Goal: Navigation & Orientation: Find specific page/section

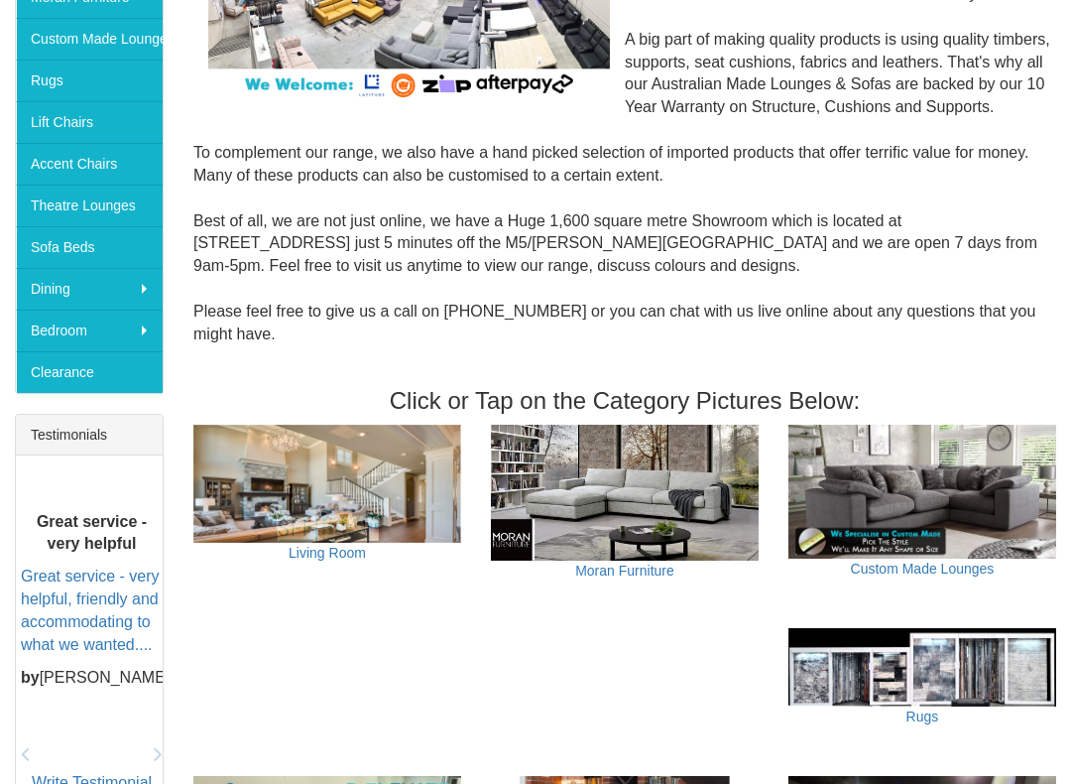
scroll to position [447, 0]
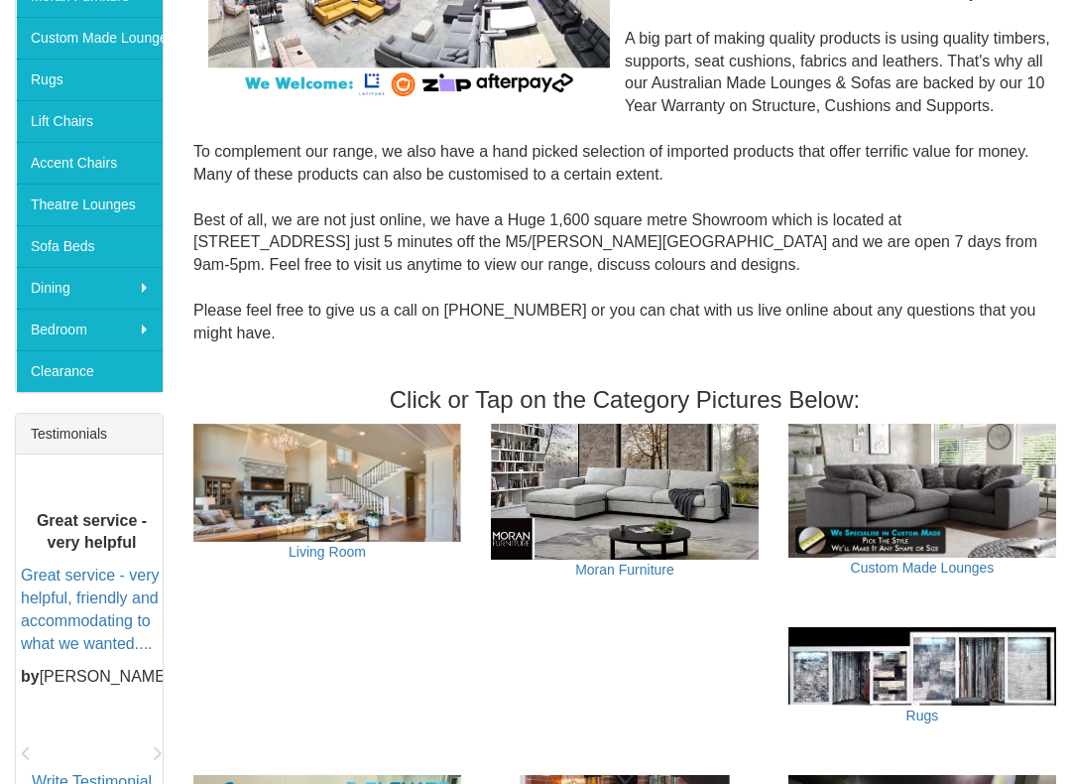
click at [354, 500] on img at bounding box center [327, 484] width 268 height 118
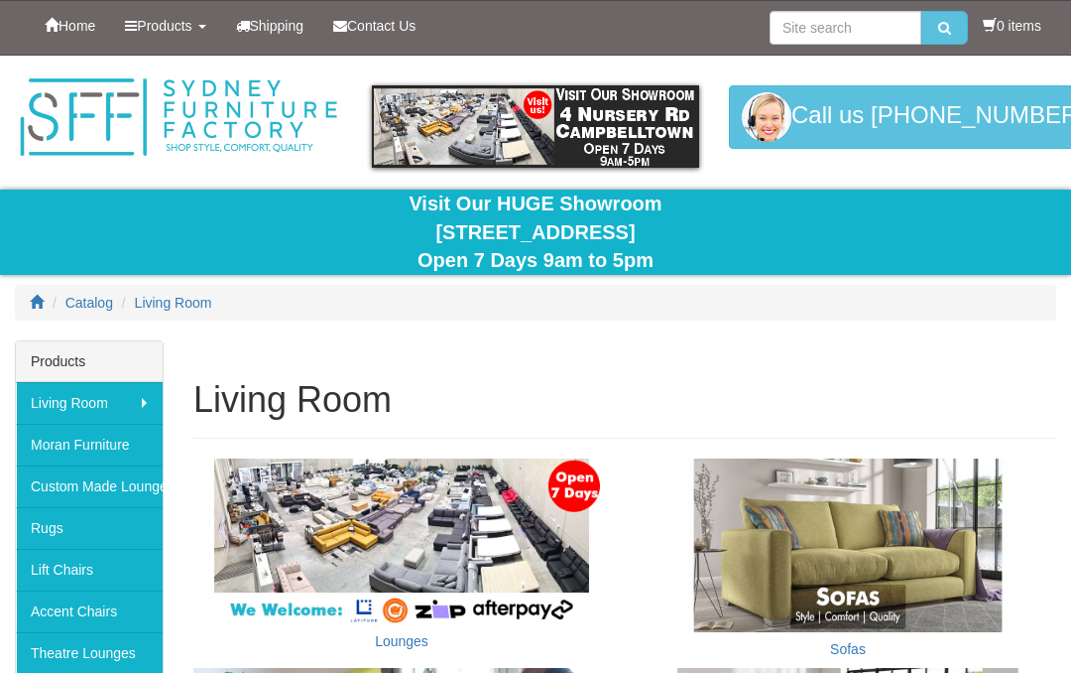
click at [485, 547] on img at bounding box center [401, 541] width 417 height 166
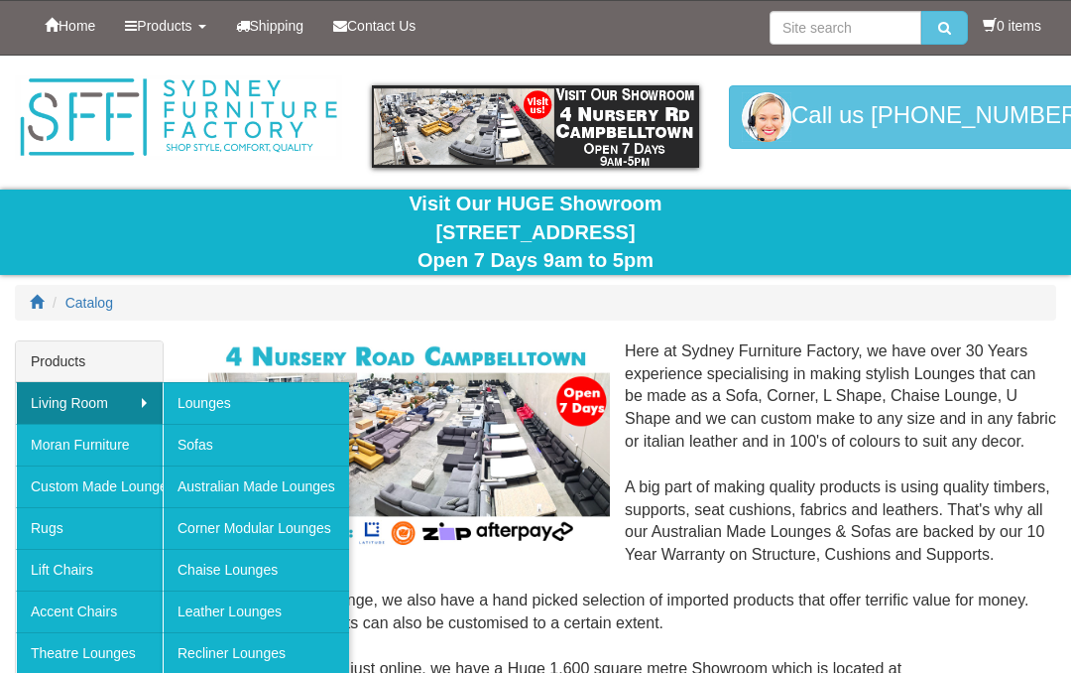
click at [321, 513] on link "Corner Modular Lounges" at bounding box center [256, 528] width 186 height 42
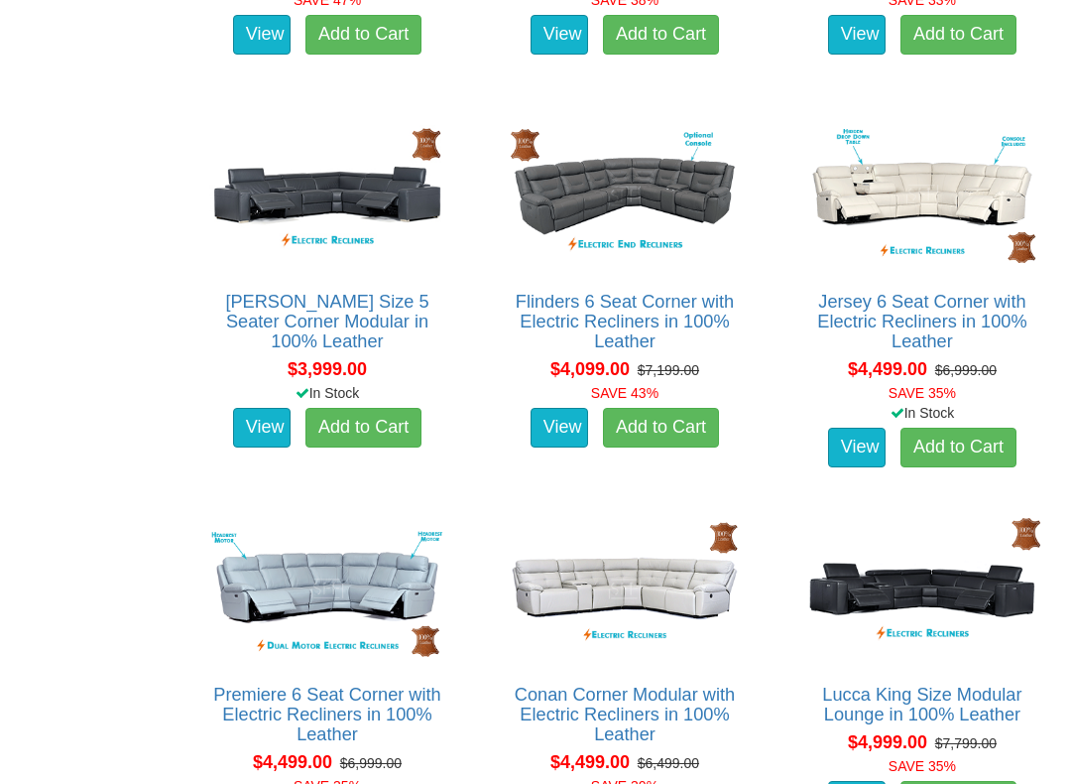
scroll to position [4182, 0]
